Goal: Use online tool/utility: Use online tool/utility

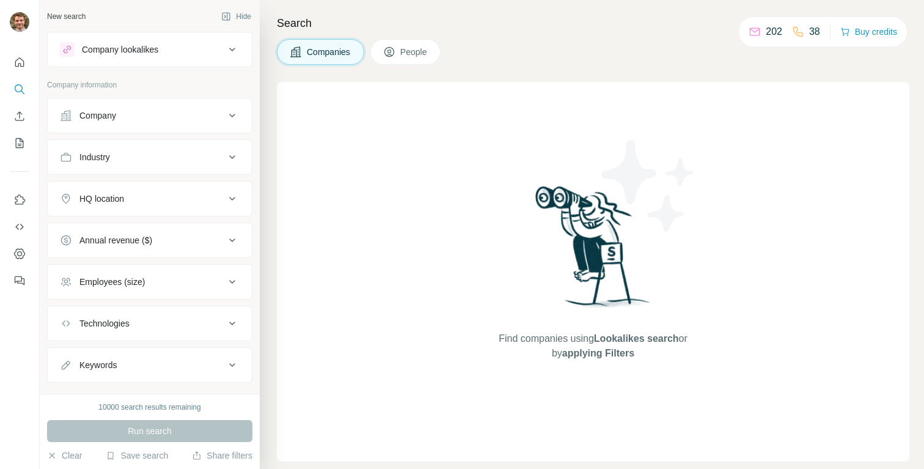
click at [766, 31] on p "202" at bounding box center [774, 31] width 17 height 15
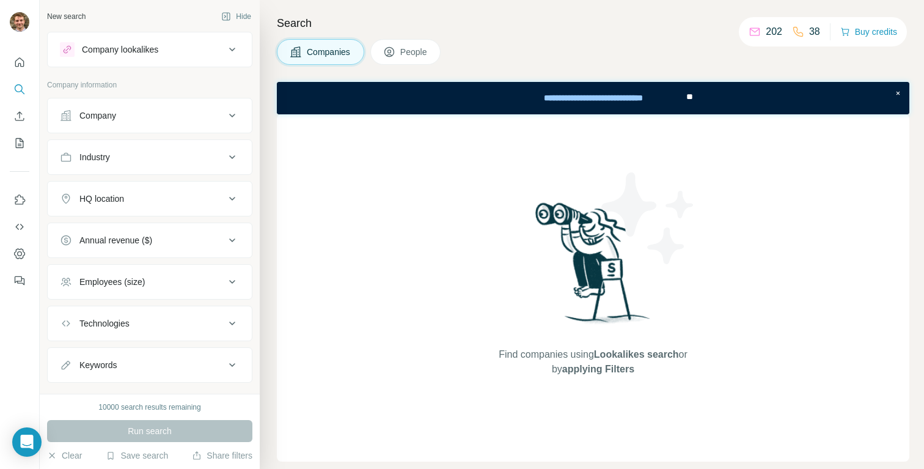
click at [757, 34] on div "202" at bounding box center [766, 31] width 34 height 15
drag, startPoint x: 763, startPoint y: 36, endPoint x: 770, endPoint y: 34, distance: 7.2
click at [770, 34] on p "202" at bounding box center [774, 31] width 17 height 15
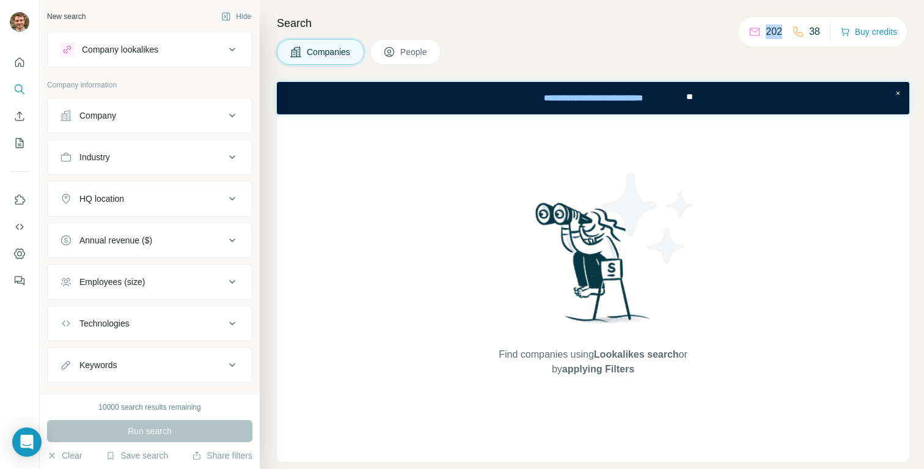
click at [770, 34] on p "202" at bounding box center [774, 31] width 17 height 15
click at [695, 32] on div "Search Companies People Find companies using Lookalikes search or by applying F…" at bounding box center [592, 234] width 664 height 469
